Goal: Find specific page/section: Find specific page/section

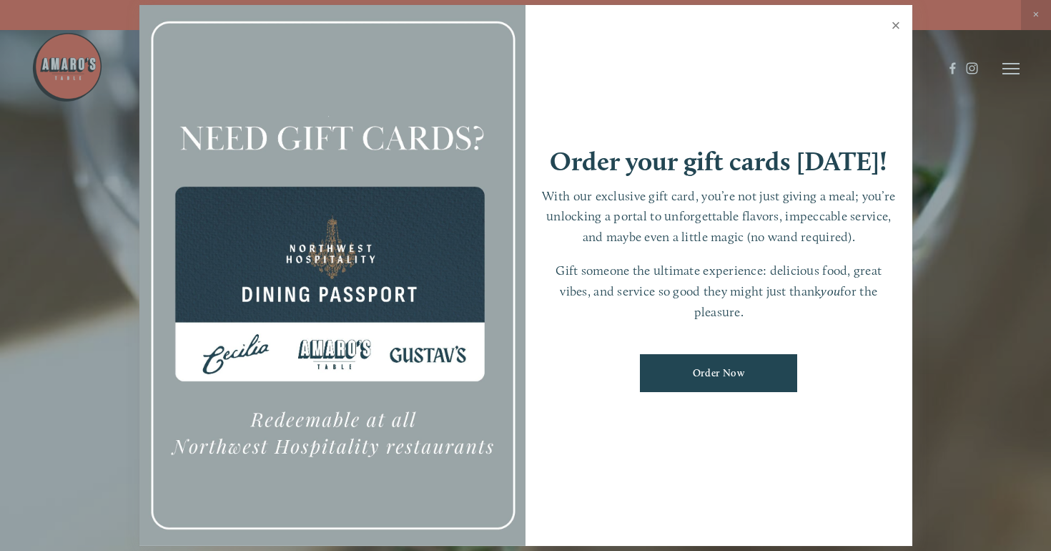
click at [897, 28] on link "Close" at bounding box center [897, 27] width 28 height 40
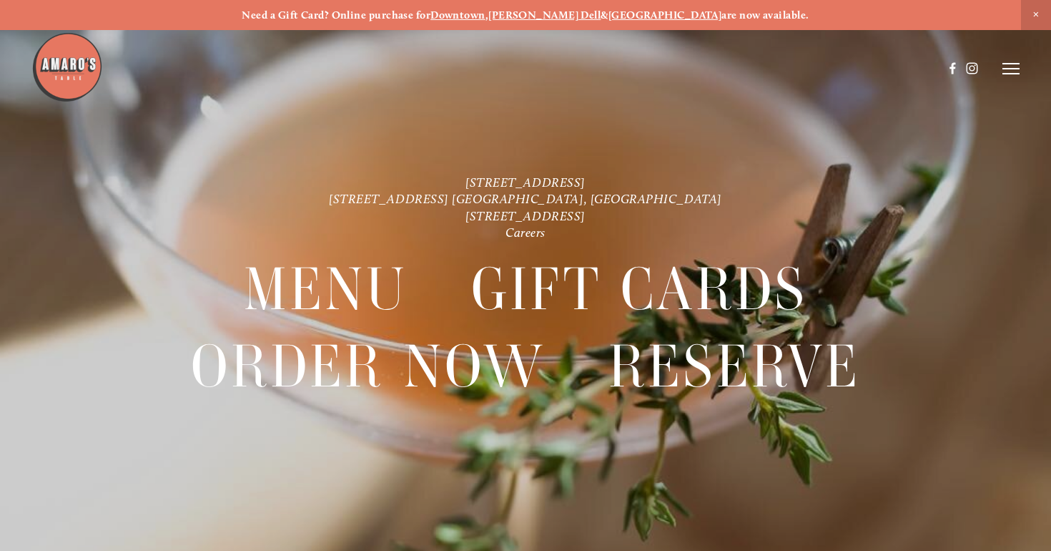
click at [1008, 71] on icon at bounding box center [1011, 68] width 17 height 13
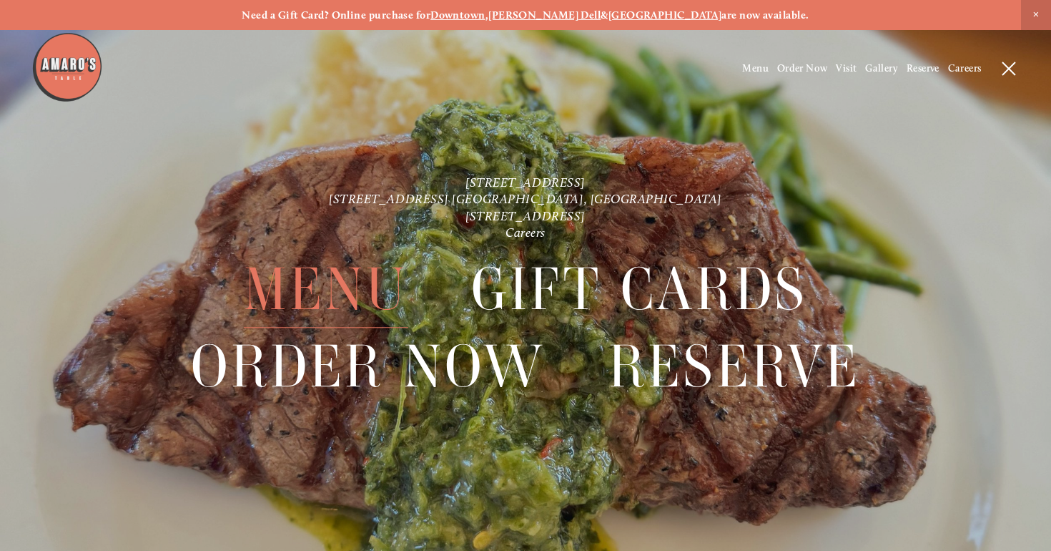
click at [375, 273] on span "Menu" at bounding box center [326, 290] width 164 height 77
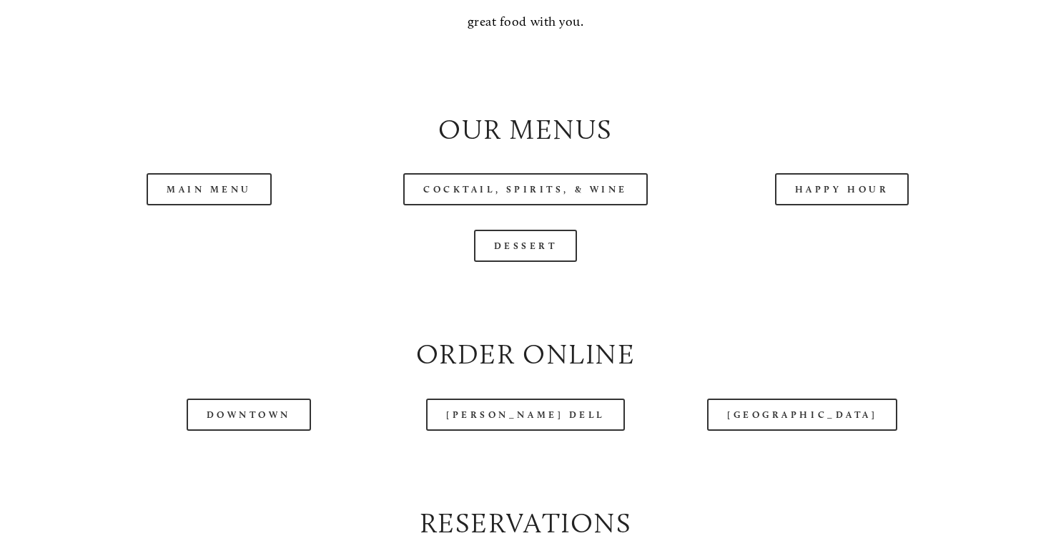
scroll to position [1378, 0]
click at [810, 200] on link "Happy Hour" at bounding box center [842, 188] width 134 height 32
click at [807, 205] on link "Happy Hour" at bounding box center [842, 188] width 134 height 32
click at [821, 205] on link "Happy Hour" at bounding box center [842, 188] width 134 height 32
click at [250, 204] on link "Main Menu" at bounding box center [209, 188] width 125 height 32
